Goal: Transaction & Acquisition: Purchase product/service

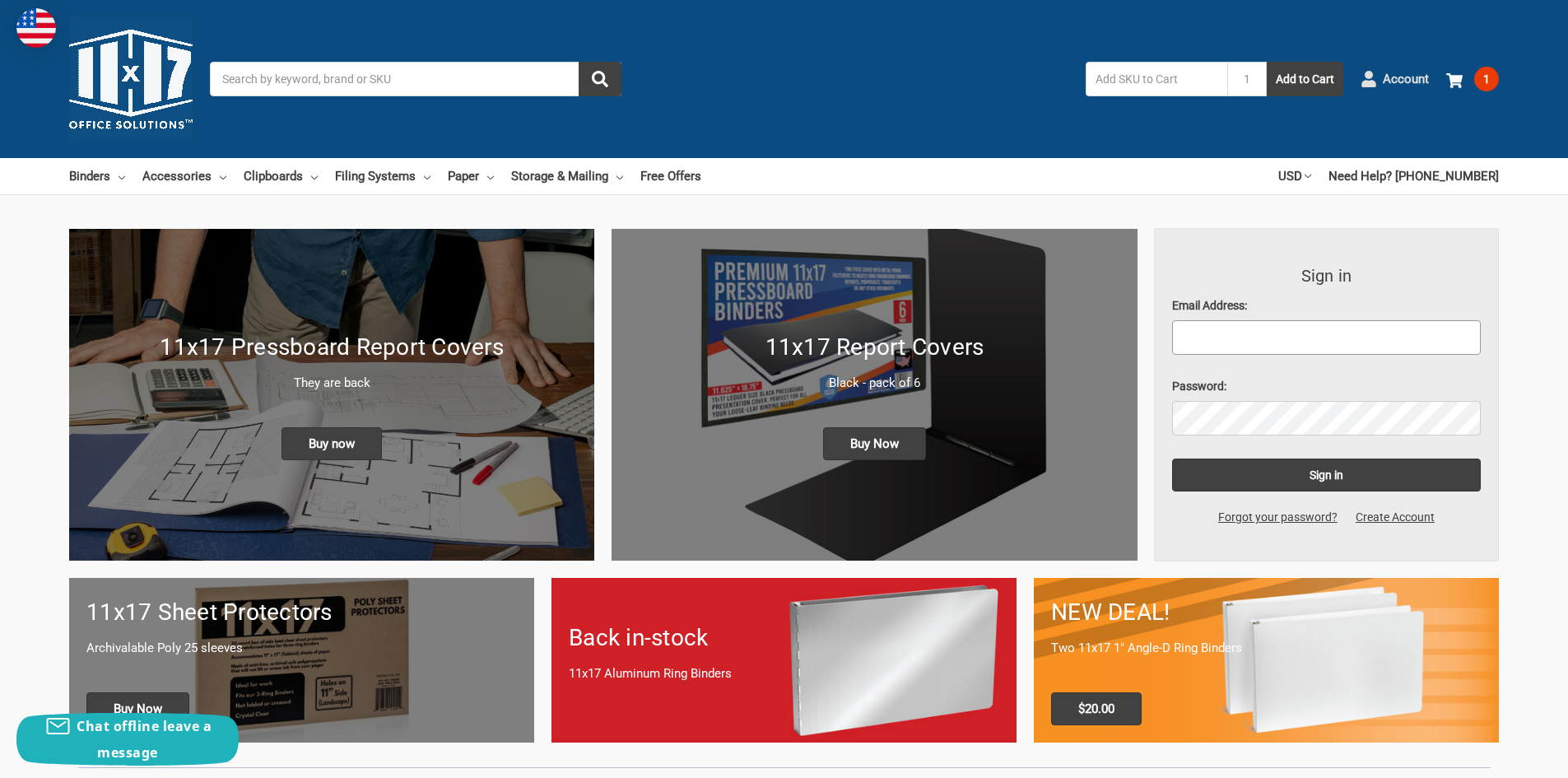
type input "[EMAIL_ADDRESS][DOMAIN_NAME]"
click at [1387, 78] on span "Account" at bounding box center [1406, 79] width 46 height 19
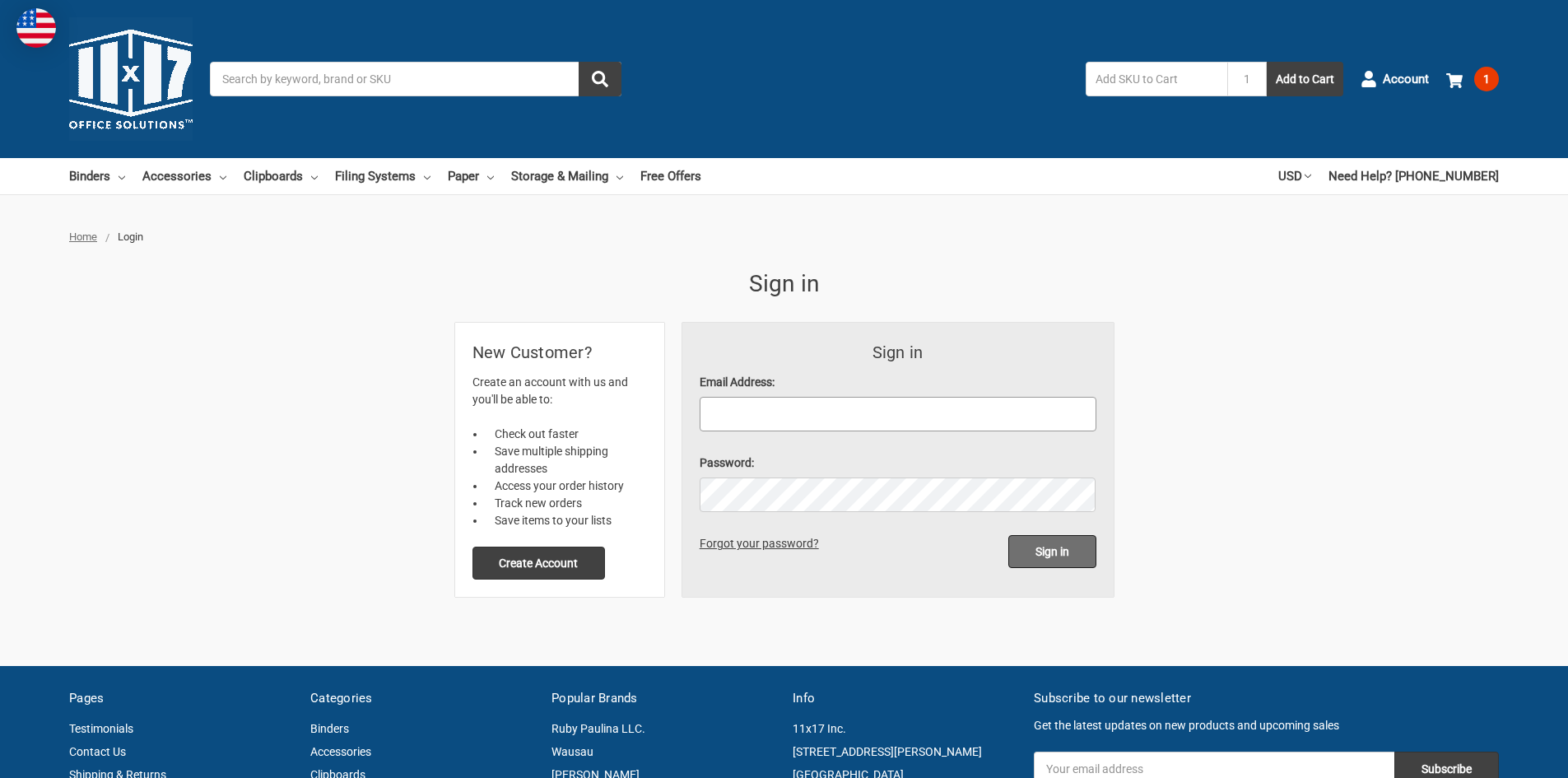
type input "[EMAIL_ADDRESS][DOMAIN_NAME]"
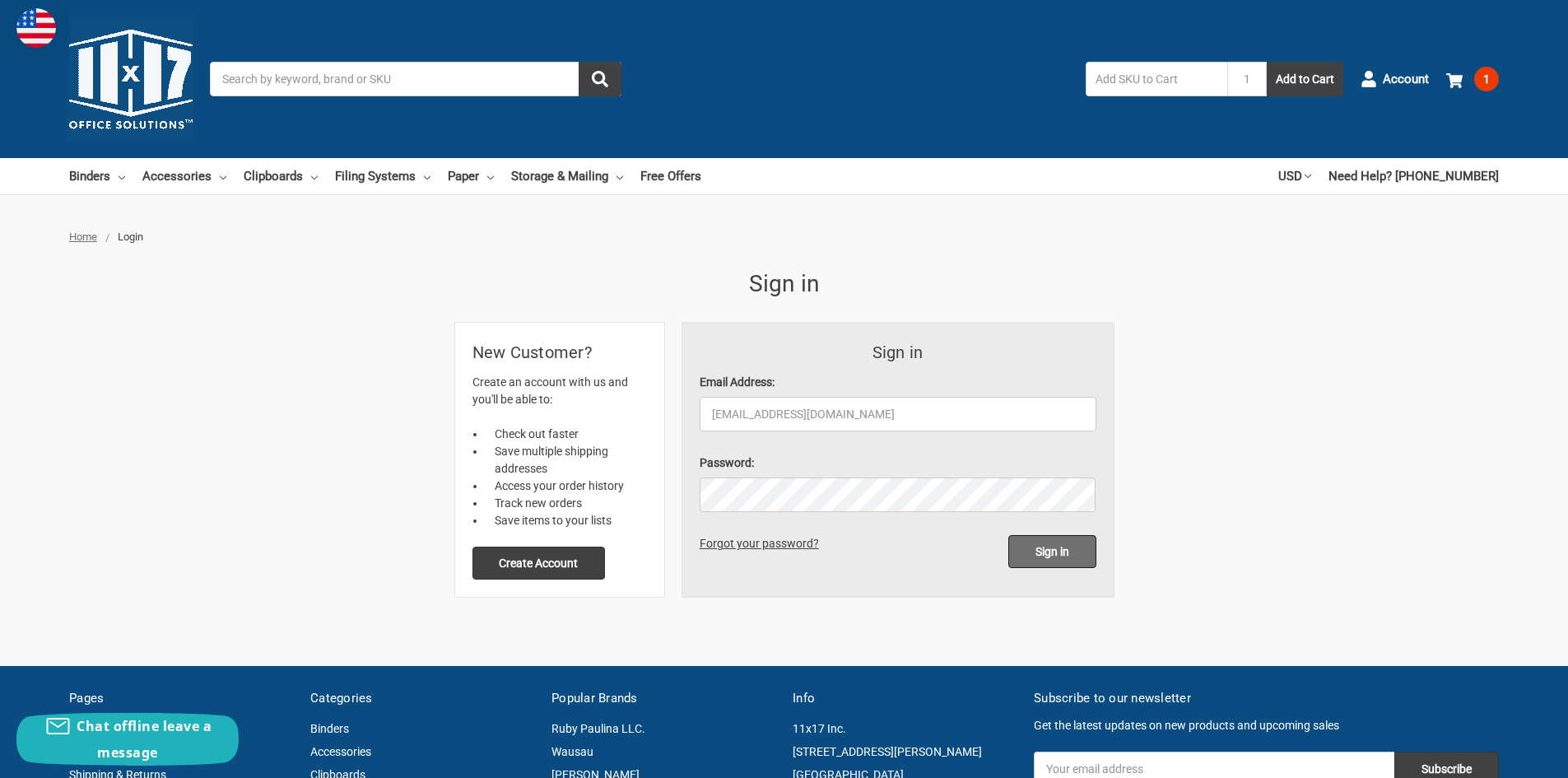
click at [1082, 556] on input "Sign in" at bounding box center [1052, 551] width 88 height 33
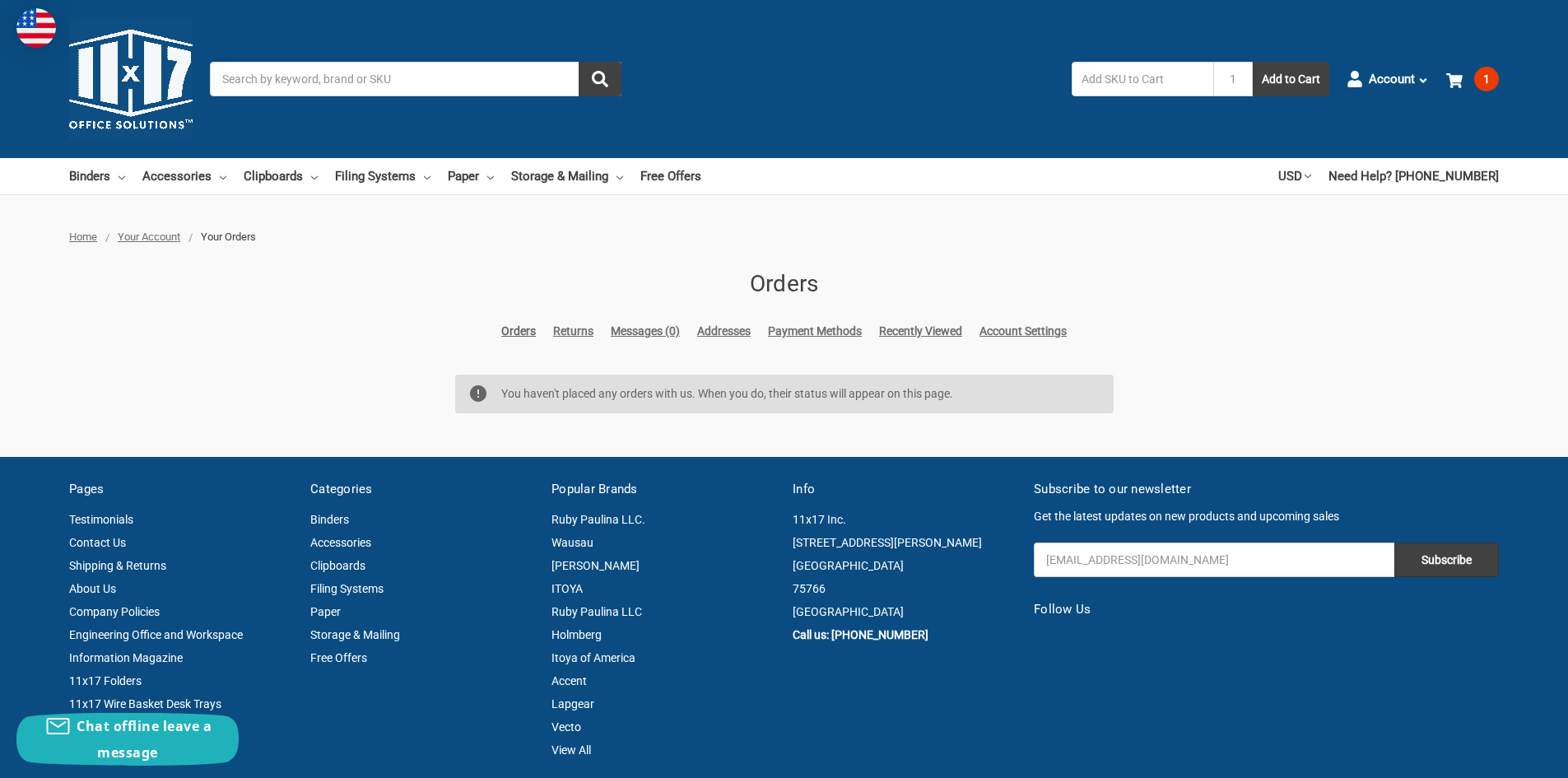
click at [1446, 87] on ul "Account Orders Returns Messages Addresses Payment Methods Recently Viewed Accou…" at bounding box center [1422, 79] width 152 height 43
click at [1459, 73] on icon at bounding box center [1455, 81] width 17 height 17
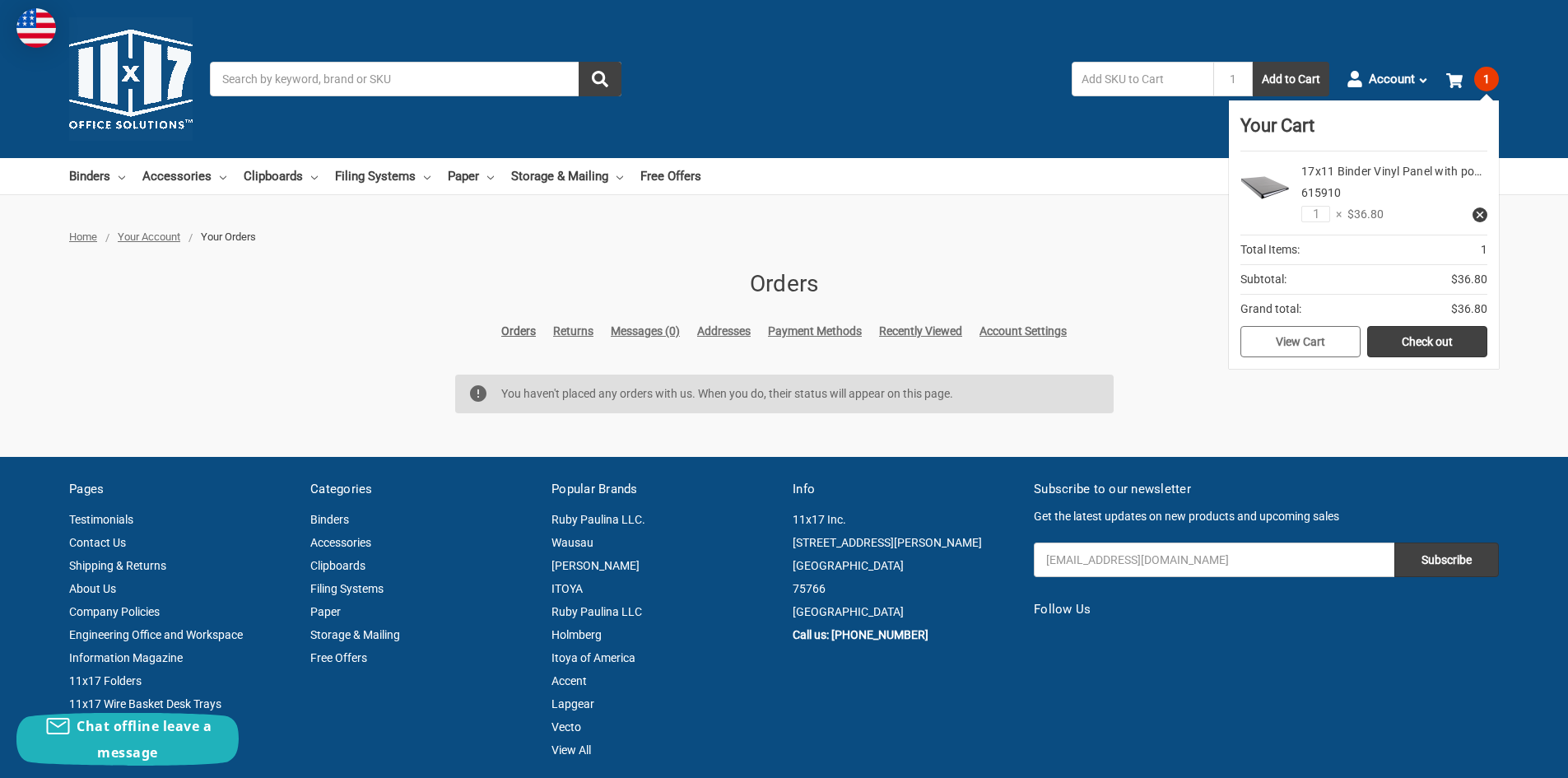
click at [1330, 351] on link "View Cart" at bounding box center [1301, 341] width 120 height 31
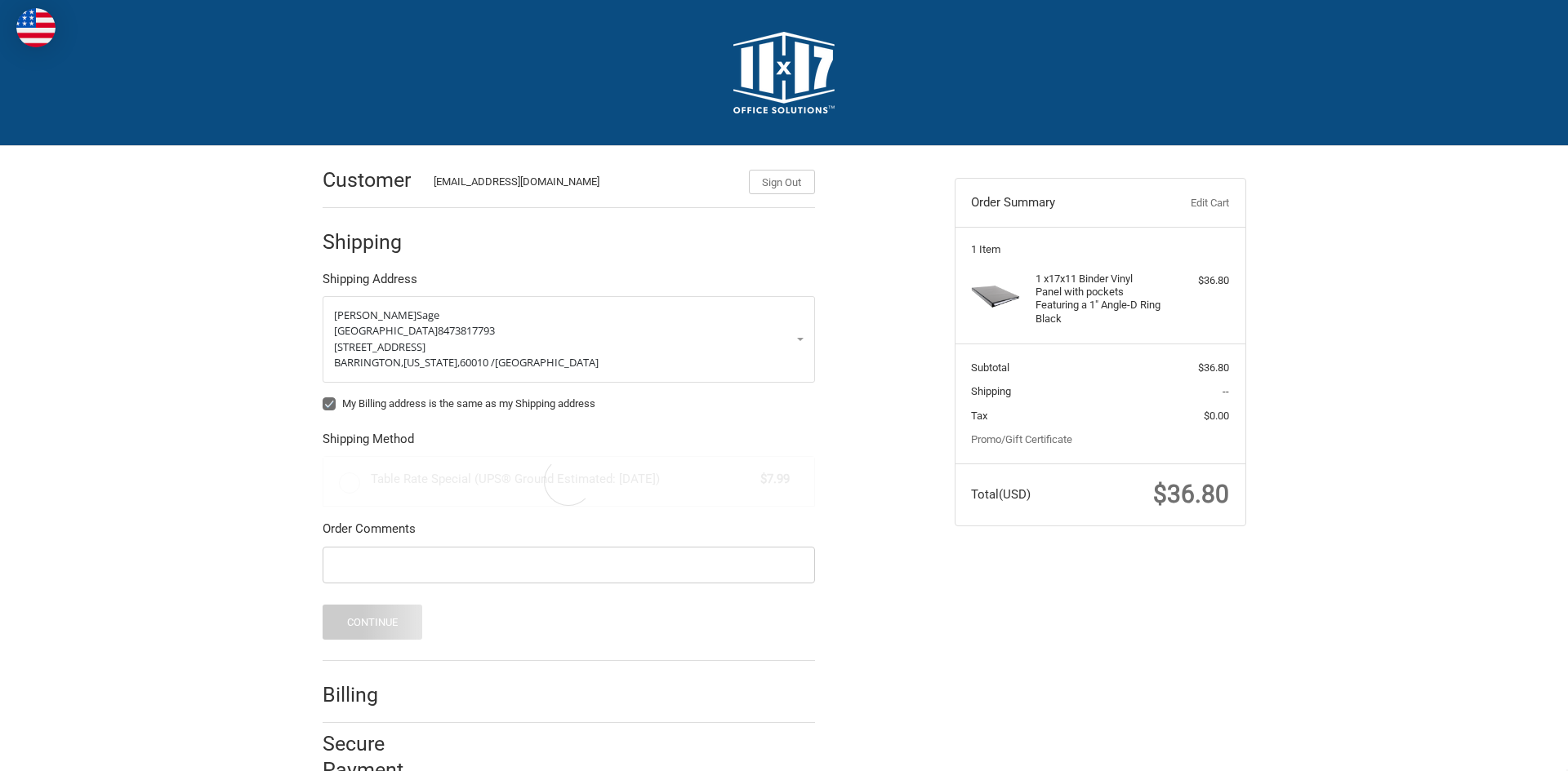
radio input "true"
